Goal: Information Seeking & Learning: Learn about a topic

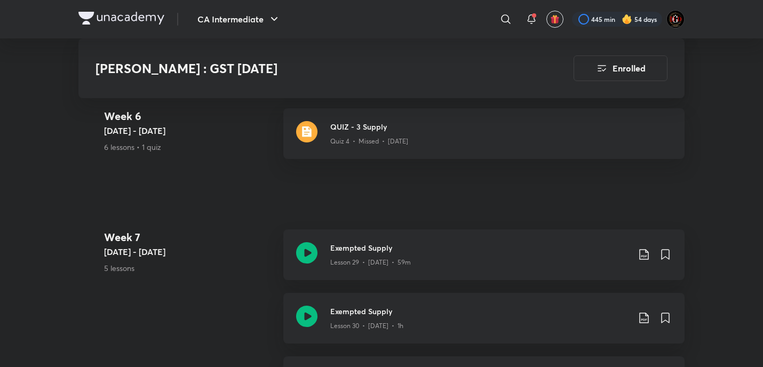
scroll to position [2895, 0]
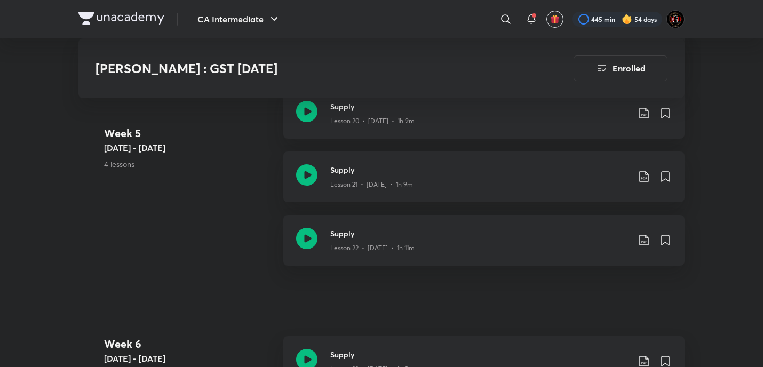
scroll to position [2277, 0]
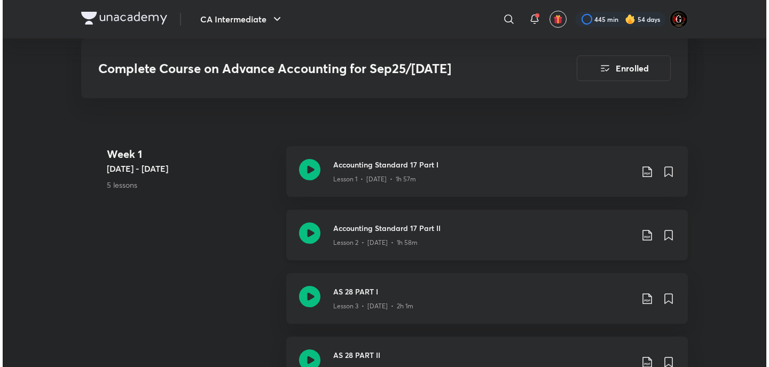
scroll to position [622, 0]
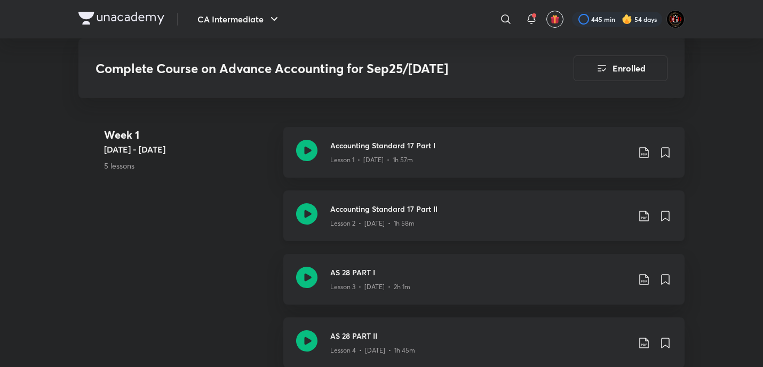
click at [309, 214] on icon at bounding box center [306, 213] width 21 height 21
click at [644, 212] on icon at bounding box center [644, 216] width 13 height 13
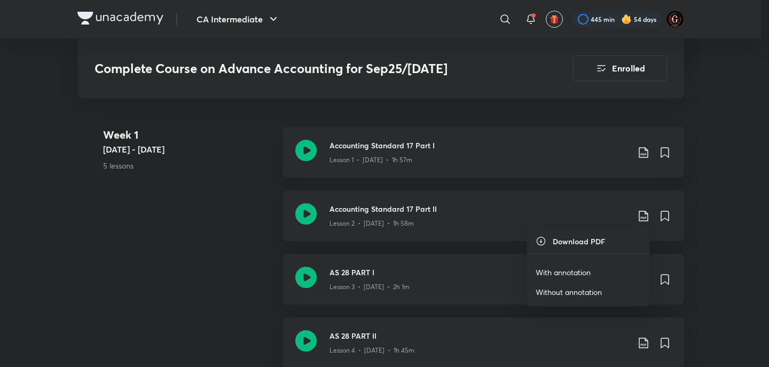
click at [569, 273] on p "With annotation" at bounding box center [562, 272] width 55 height 11
